Goal: Transaction & Acquisition: Purchase product/service

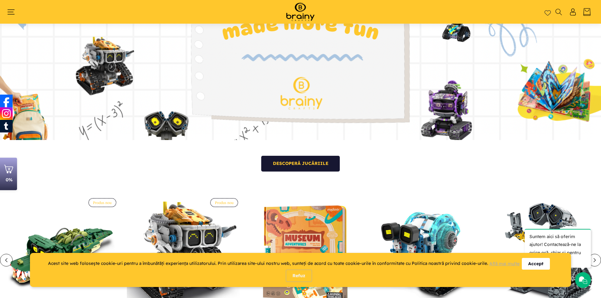
click at [0, 72] on link at bounding box center [0, 37] width 0 height 206
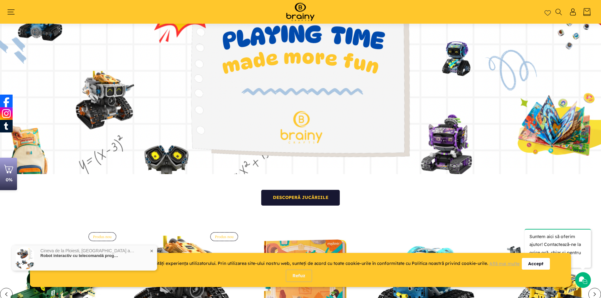
scroll to position [74, 0]
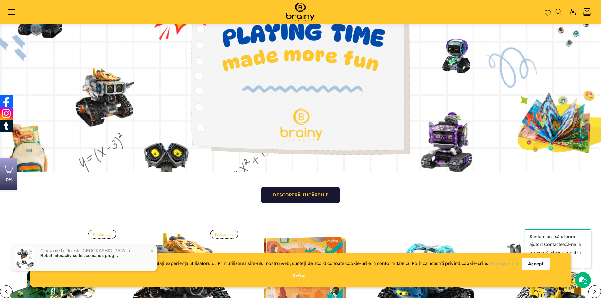
click at [537, 262] on div "Accept" at bounding box center [536, 264] width 28 height 12
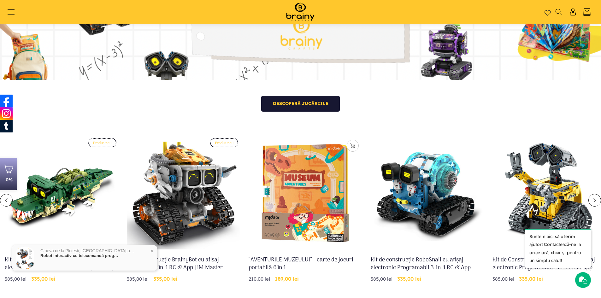
scroll to position [168, 0]
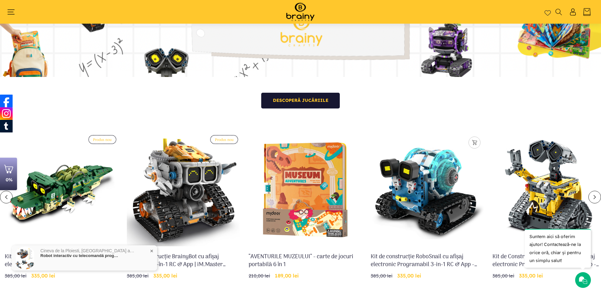
click at [432, 253] on link "Kit de construcție RoboSnail cu afișaj electronic Programabil 3-in-1 RC & App -…" at bounding box center [427, 261] width 113 height 16
